Goal: Information Seeking & Learning: Learn about a topic

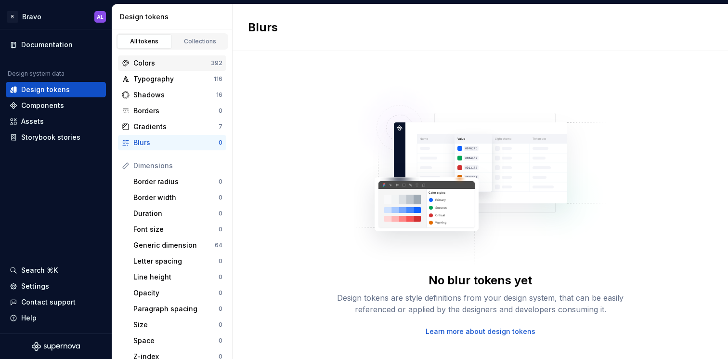
click at [196, 66] on div "Colors" at bounding box center [172, 63] width 78 height 10
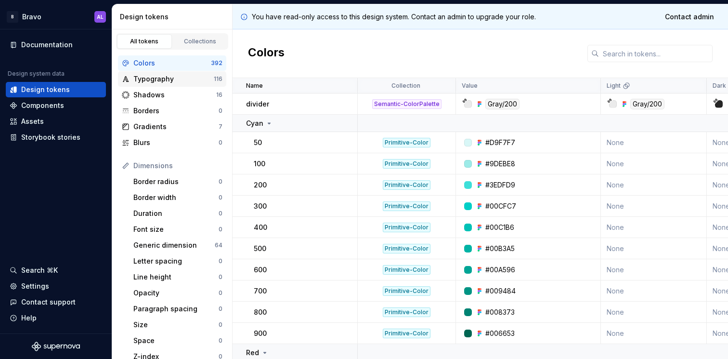
click at [174, 81] on div "Typography" at bounding box center [173, 79] width 80 height 10
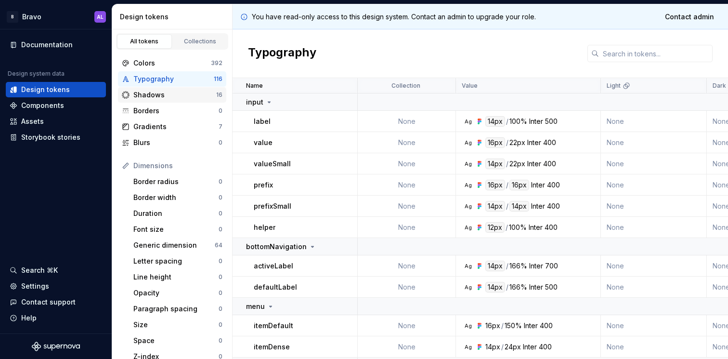
click at [176, 97] on div "Shadows" at bounding box center [174, 95] width 83 height 10
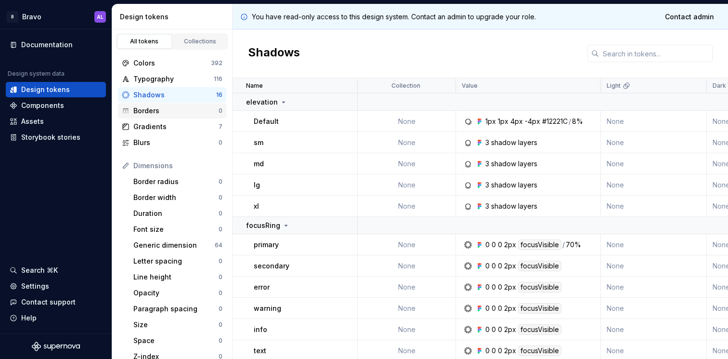
click at [176, 111] on div "Borders" at bounding box center [175, 111] width 85 height 10
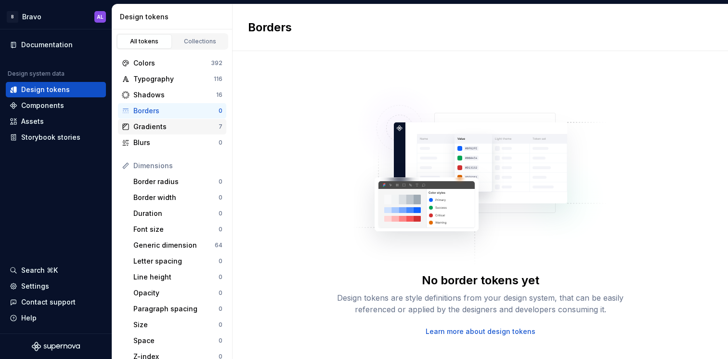
click at [176, 127] on div "Gradients" at bounding box center [175, 127] width 85 height 10
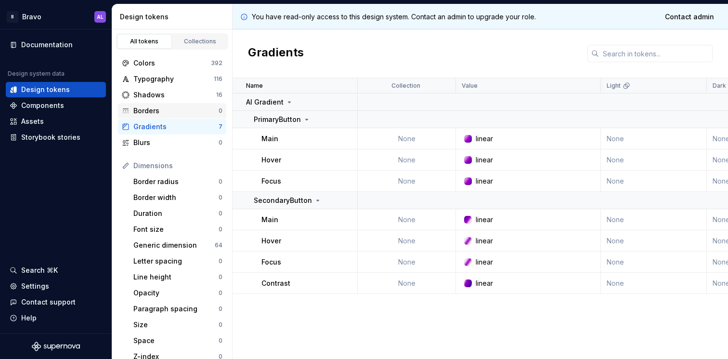
click at [197, 106] on div "Borders" at bounding box center [175, 111] width 85 height 10
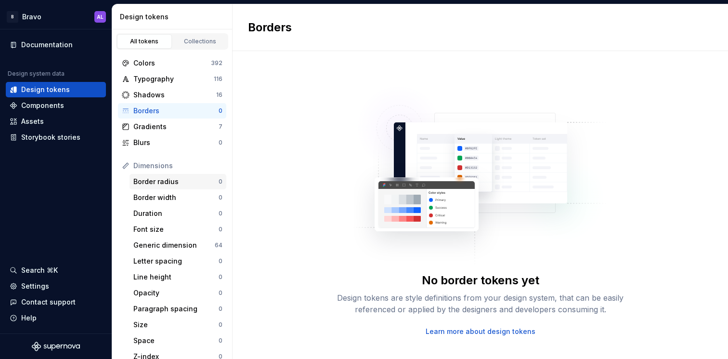
click at [185, 182] on div "Border radius" at bounding box center [175, 182] width 85 height 10
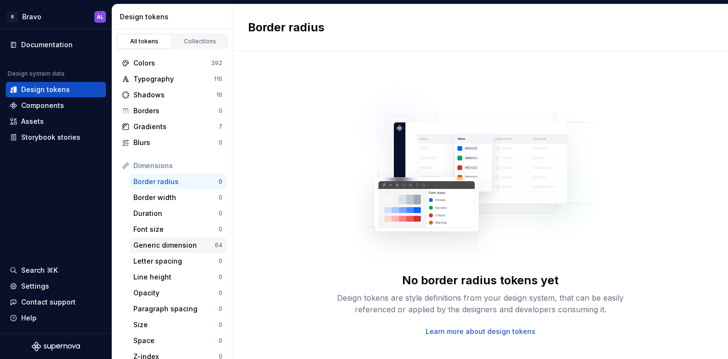
click at [180, 243] on div "Generic dimension" at bounding box center [173, 245] width 81 height 10
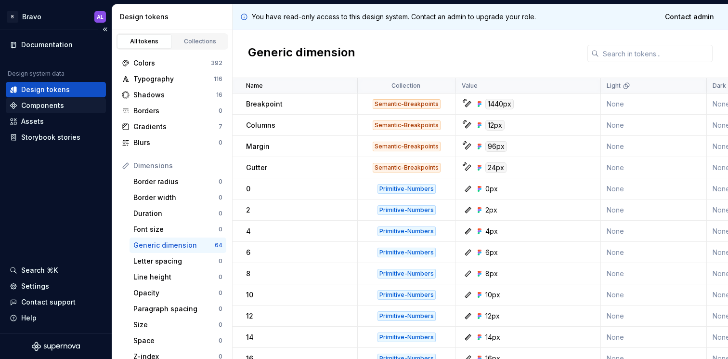
click at [77, 108] on div "Components" at bounding box center [56, 106] width 92 height 10
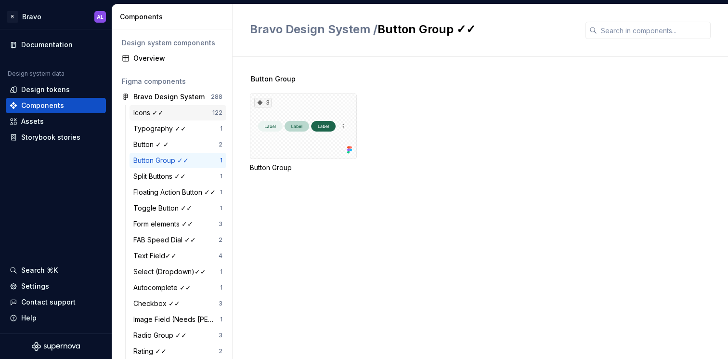
click at [160, 114] on div "Icons ✓✓" at bounding box center [150, 113] width 34 height 10
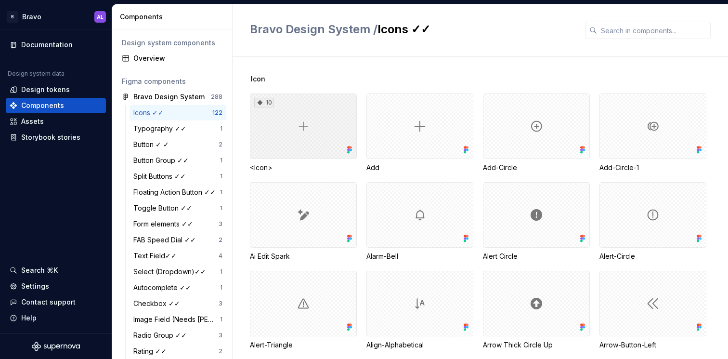
click at [297, 148] on div "10" at bounding box center [303, 125] width 107 height 65
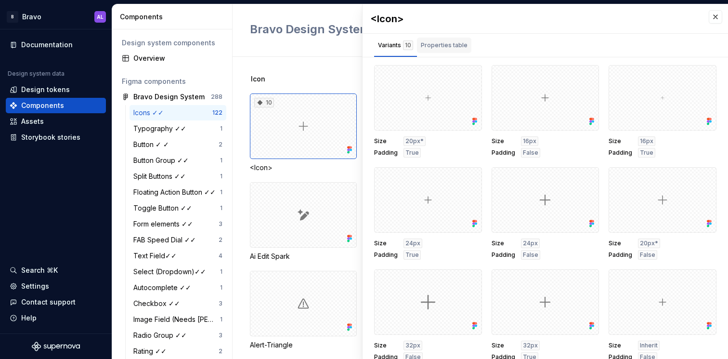
click at [435, 53] on div "Properties table" at bounding box center [444, 47] width 54 height 19
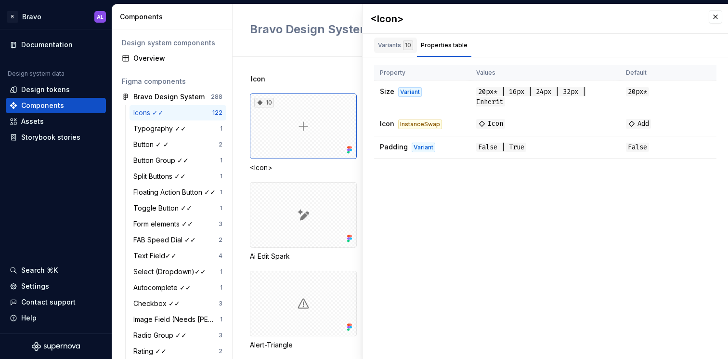
click at [400, 52] on div "Variants 10" at bounding box center [395, 45] width 43 height 15
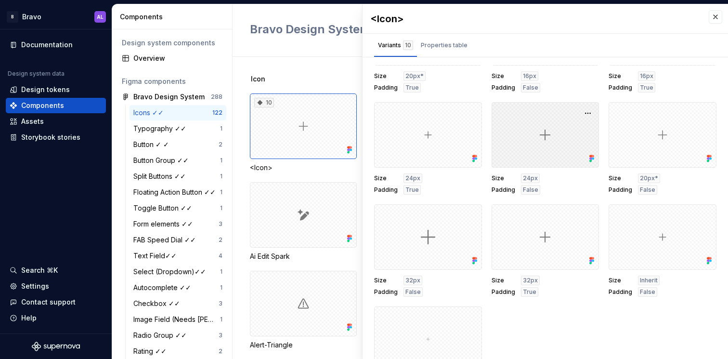
scroll to position [108, 0]
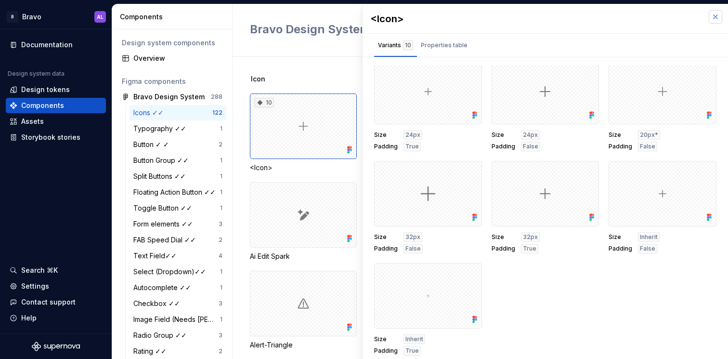
click at [720, 18] on button "button" at bounding box center [715, 16] width 13 height 13
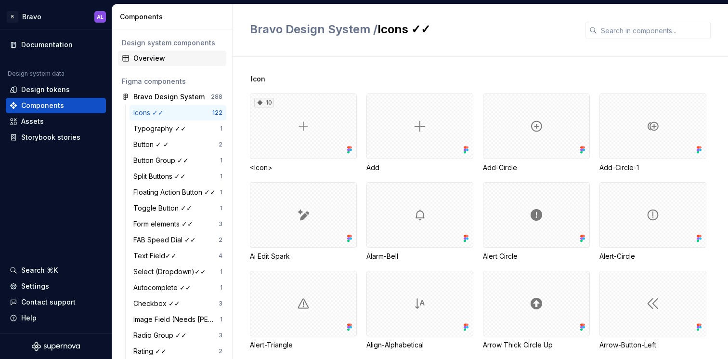
click at [172, 63] on div "Overview" at bounding box center [177, 58] width 89 height 10
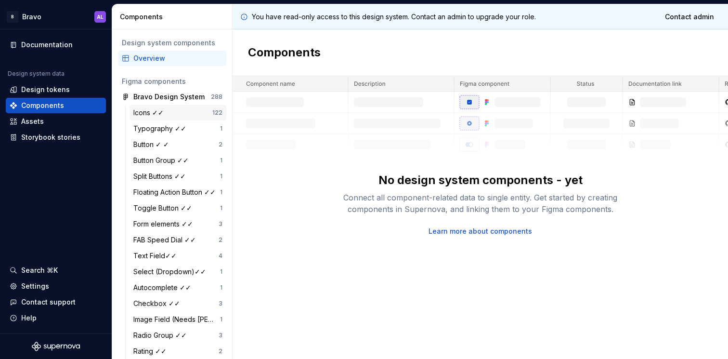
click at [167, 115] on div "Icons ✓✓" at bounding box center [172, 113] width 79 height 10
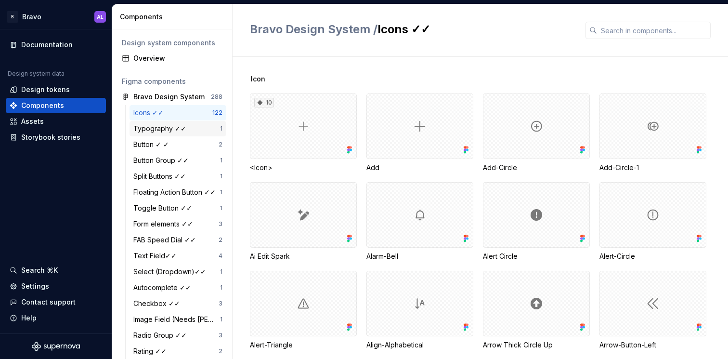
click at [177, 126] on div "Typography ✓✓" at bounding box center [161, 129] width 57 height 10
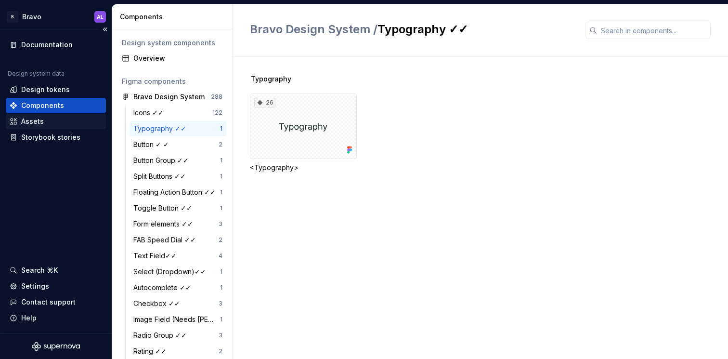
click at [81, 124] on div "Assets" at bounding box center [56, 122] width 92 height 10
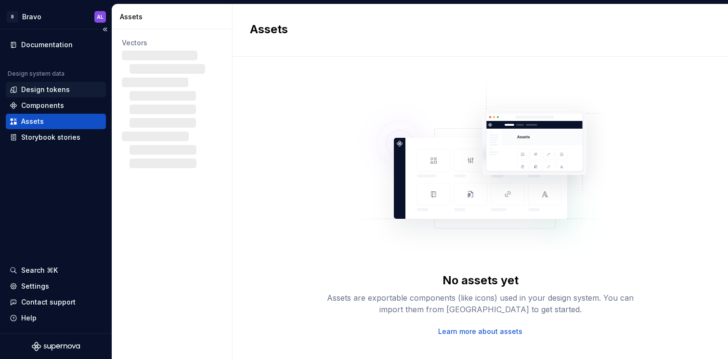
click at [78, 90] on div "Design tokens" at bounding box center [56, 90] width 92 height 10
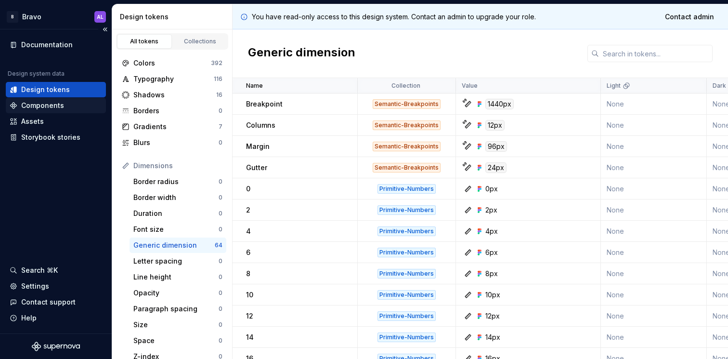
click at [65, 109] on div "Components" at bounding box center [56, 106] width 92 height 10
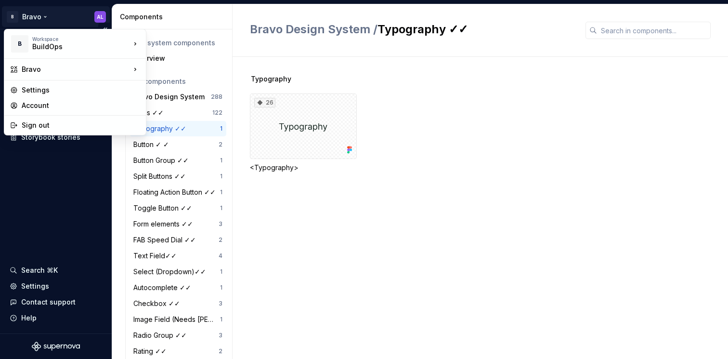
click at [46, 18] on html "B Bravo AL Documentation Design system data Design tokens Components Assets Sto…" at bounding box center [364, 179] width 728 height 359
click at [70, 242] on html "B Bravo AL Documentation Design system data Design tokens Components Assets Sto…" at bounding box center [364, 179] width 728 height 359
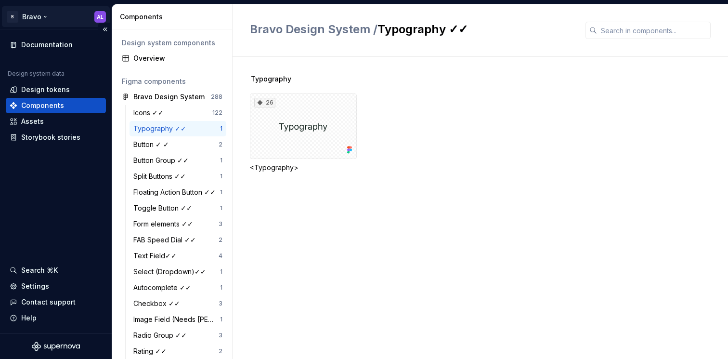
click at [99, 21] on html "B Bravo AL Documentation Design system data Design tokens Components Assets Sto…" at bounding box center [364, 179] width 728 height 359
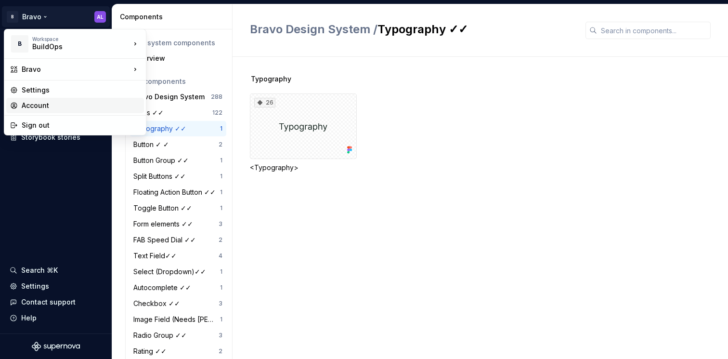
click at [69, 102] on div "Account" at bounding box center [81, 106] width 118 height 10
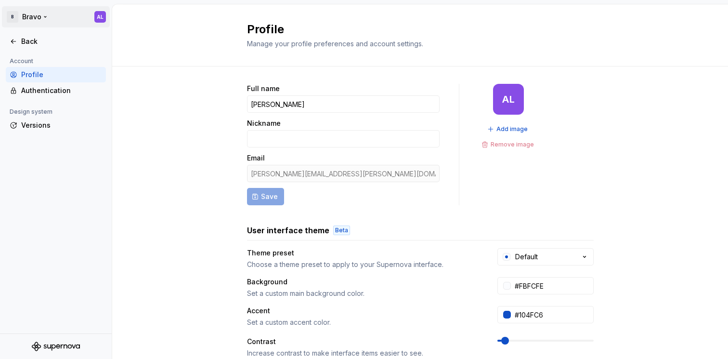
click at [59, 20] on html "B Bravo AL Back Account Profile Authentication Design system Versions Profile M…" at bounding box center [364, 179] width 728 height 359
click at [60, 19] on html "B Bravo AL Back Account Profile Authentication Design system Versions Profile M…" at bounding box center [364, 179] width 728 height 359
click at [56, 36] on div "Back" at bounding box center [56, 41] width 100 height 15
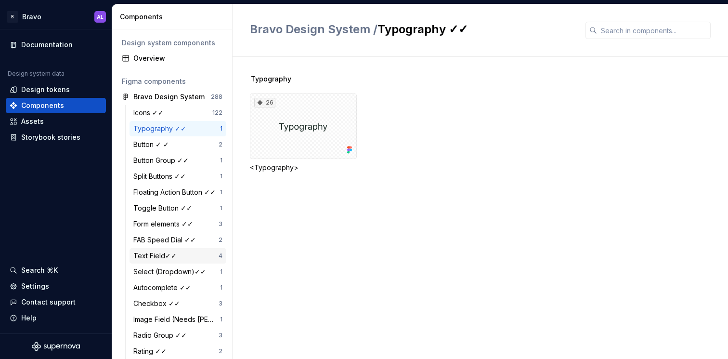
click at [189, 255] on div "Text Field✓✓" at bounding box center [175, 256] width 85 height 10
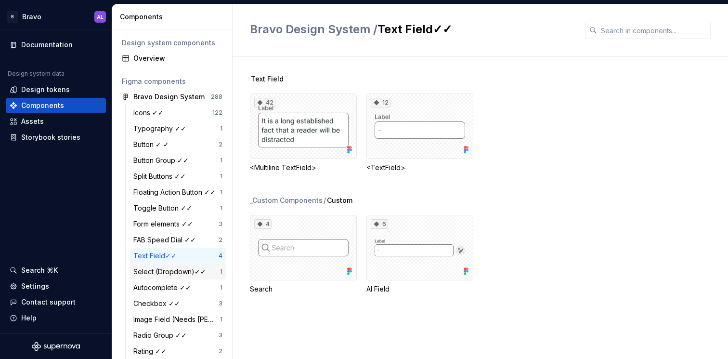
click at [178, 266] on div "Select (Dropdown)✓✓ 1" at bounding box center [178, 271] width 97 height 15
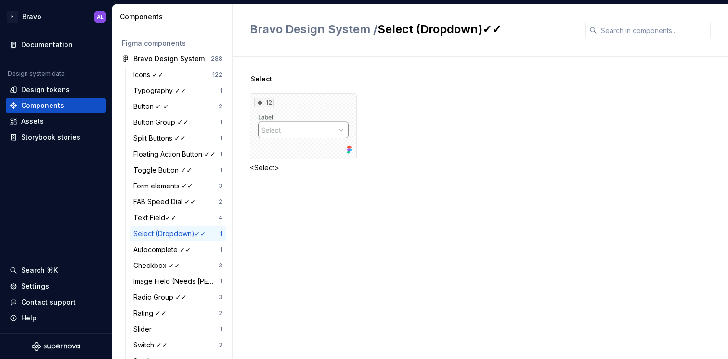
scroll to position [41, 0]
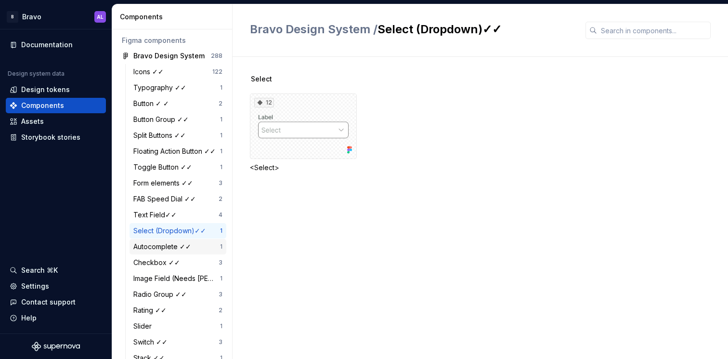
click at [182, 251] on div "Autocomplete ✓✓ 1" at bounding box center [178, 246] width 97 height 15
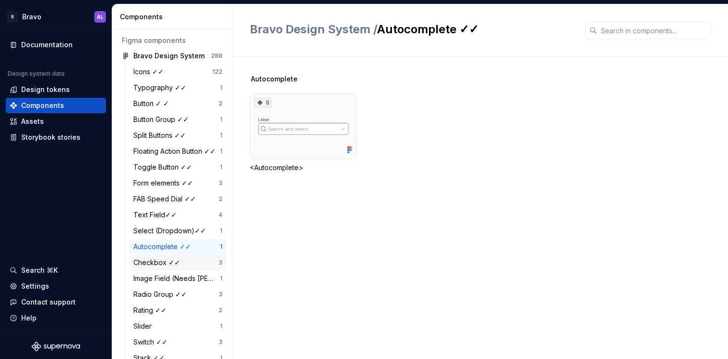
click at [181, 267] on div "Checkbox ✓✓ 3" at bounding box center [178, 262] width 97 height 15
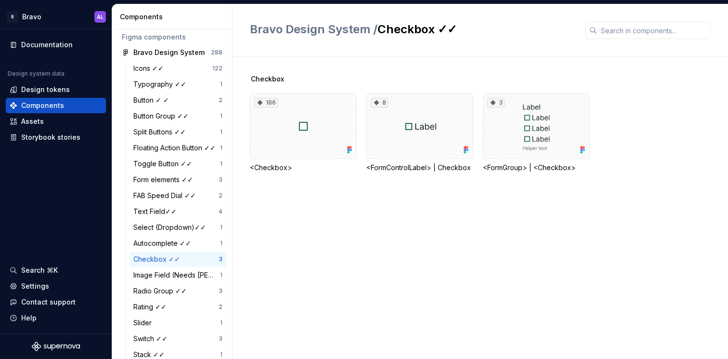
scroll to position [39, 0]
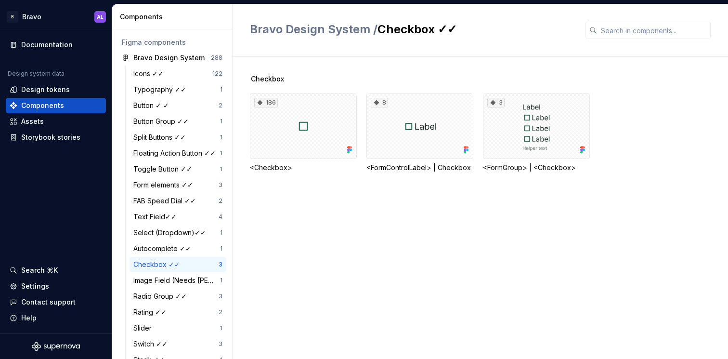
click at [305, 262] on div "Checkbox 186 <Checkbox> 8 <FormControlLabel> | Checkbox 3 <FormGroup> | <Checkb…" at bounding box center [489, 208] width 478 height 302
